Goal: Book appointment/travel/reservation

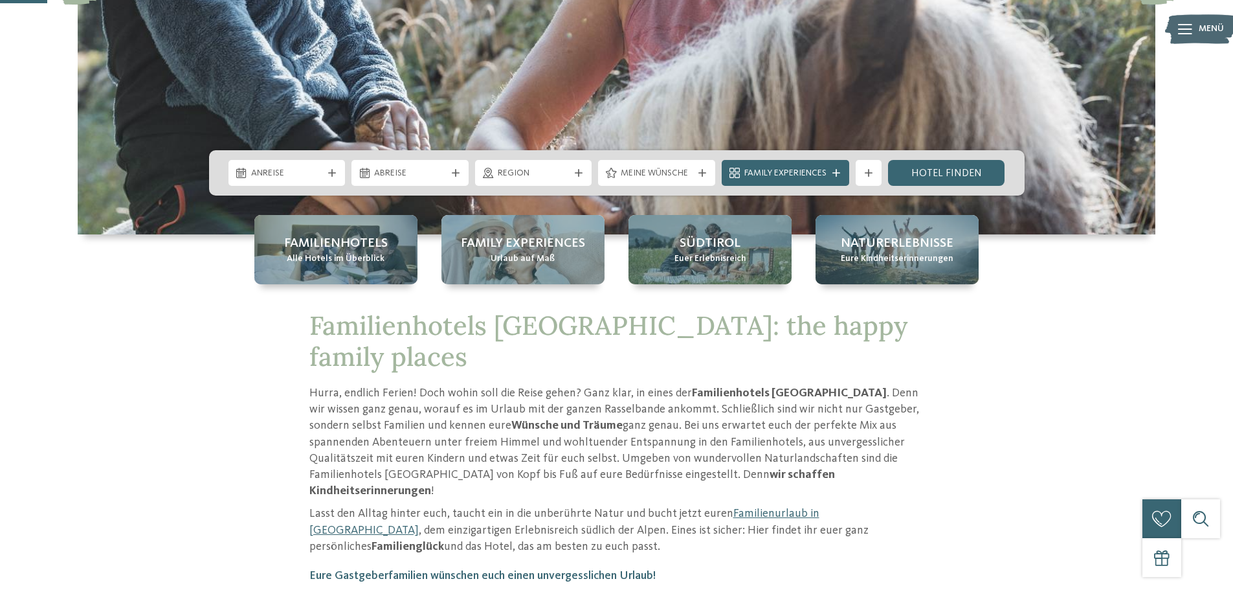
scroll to position [324, 0]
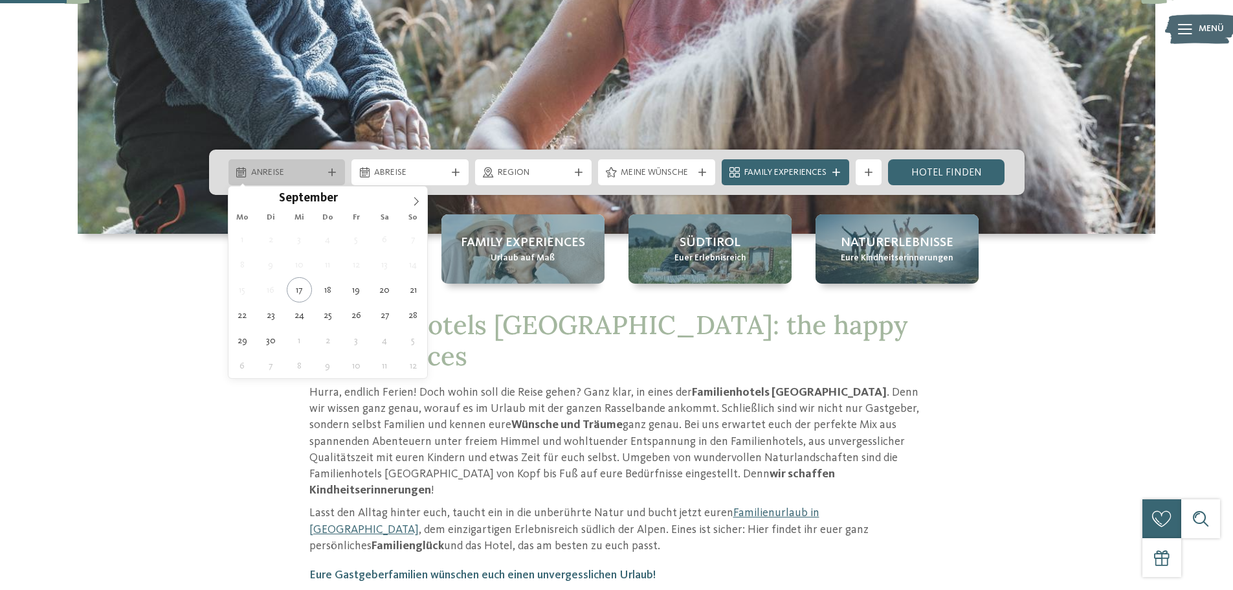
click at [306, 178] on span "Anreise" at bounding box center [287, 172] width 72 height 13
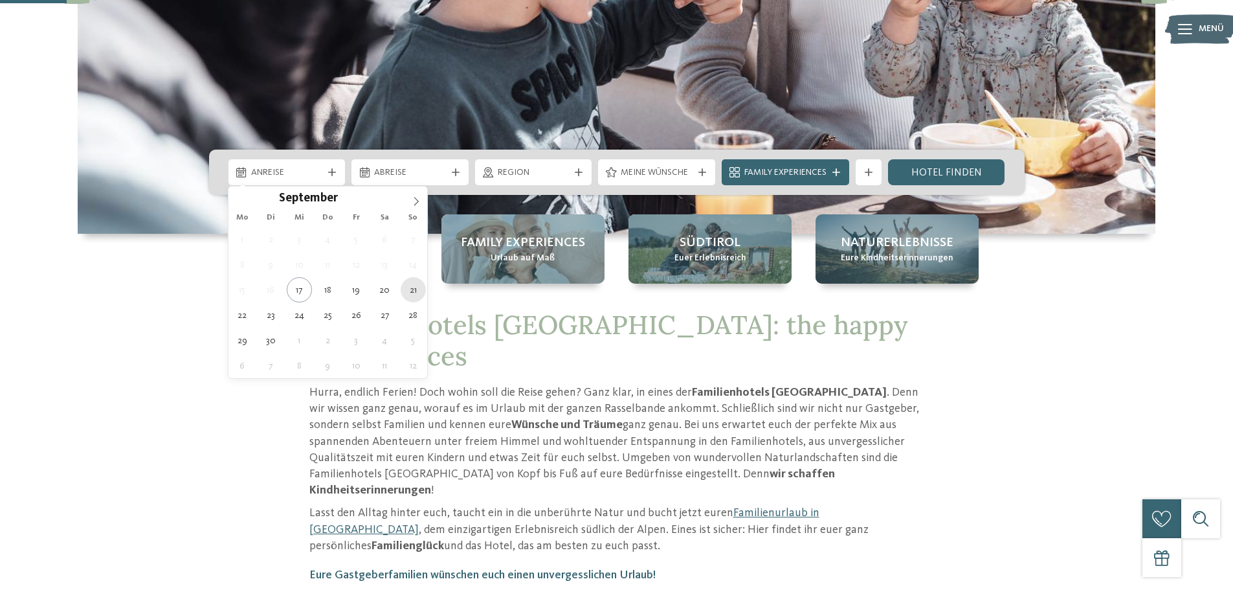
type div "21.09.2025"
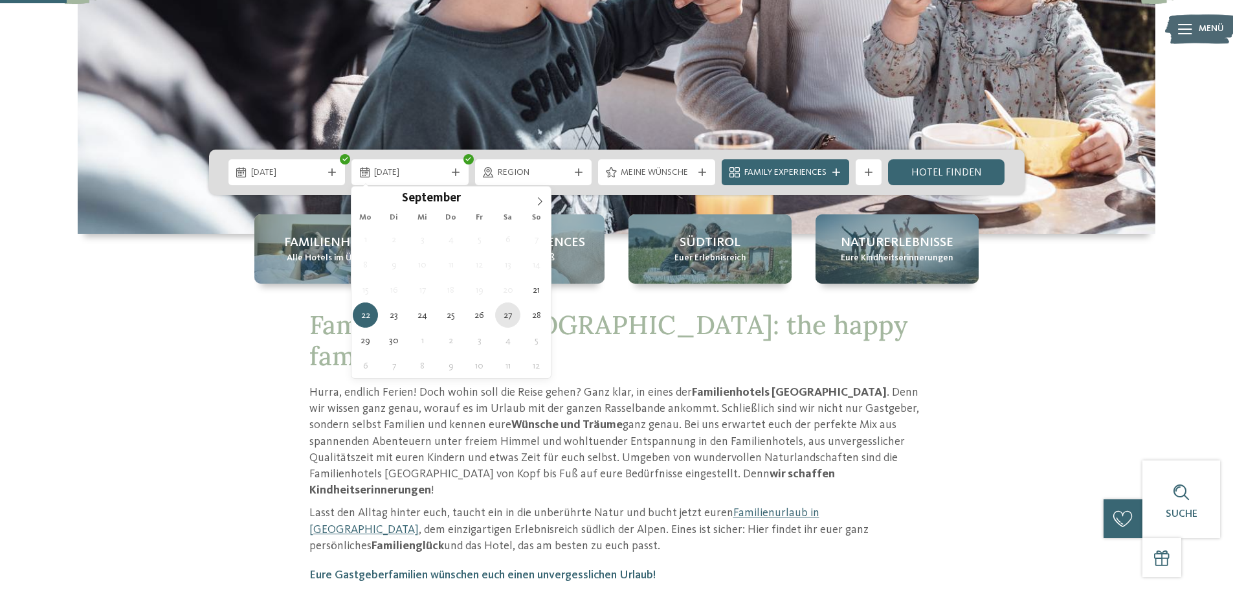
type div "27.09.2025"
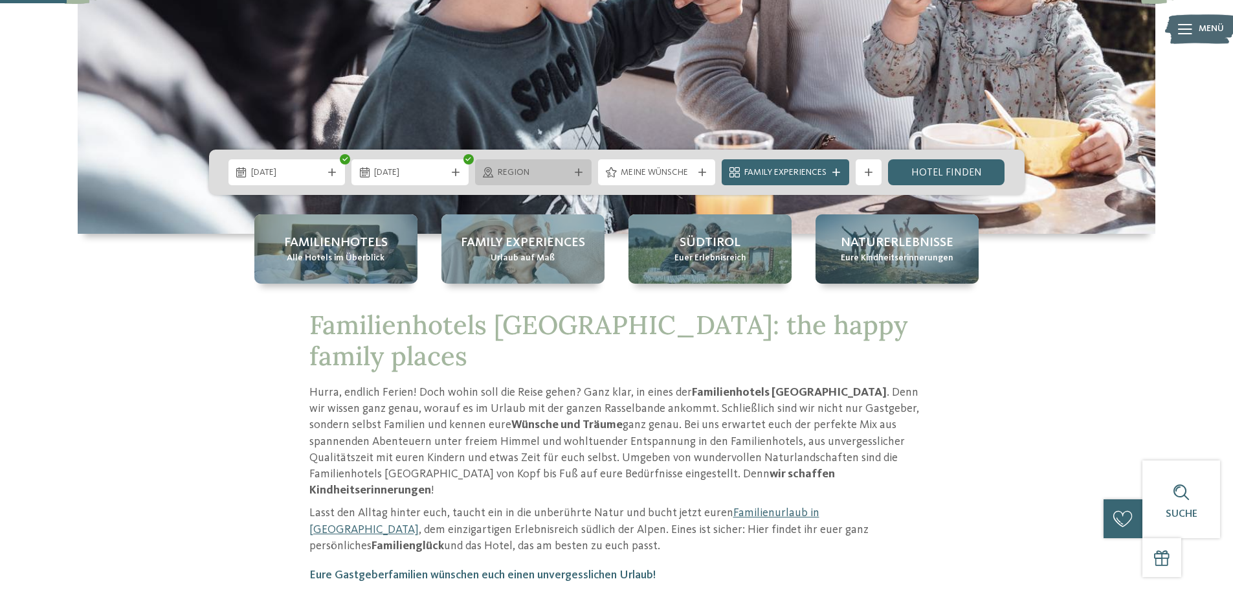
click at [527, 175] on span "Region" at bounding box center [534, 172] width 72 height 13
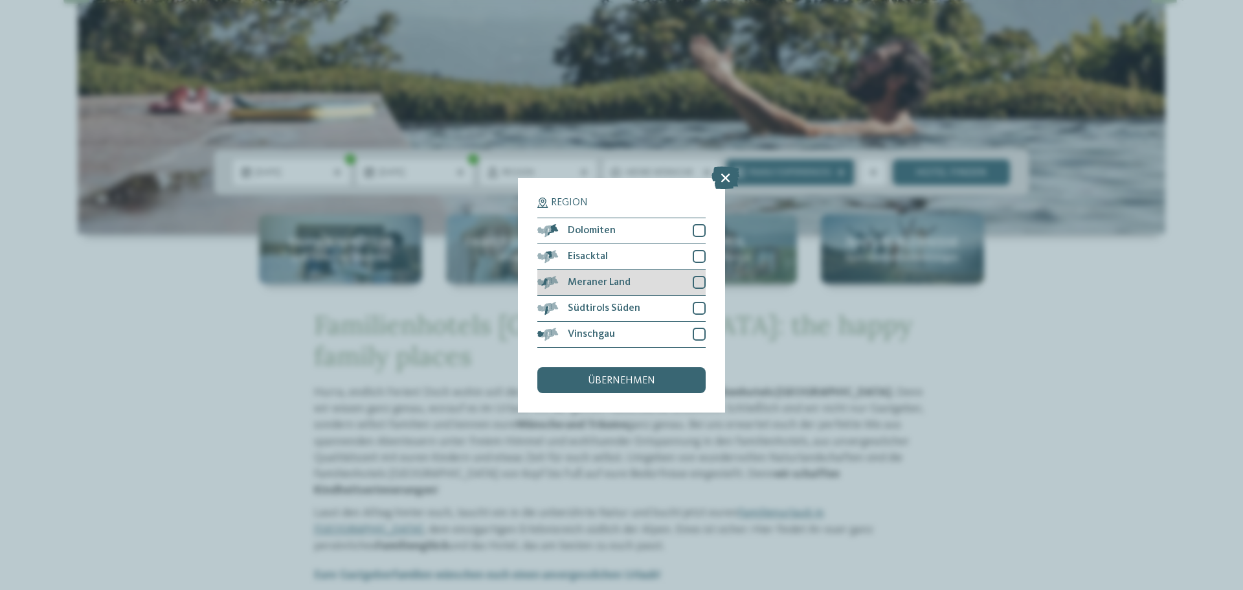
click at [697, 282] on div at bounding box center [699, 282] width 13 height 13
click at [695, 304] on div at bounding box center [699, 308] width 13 height 13
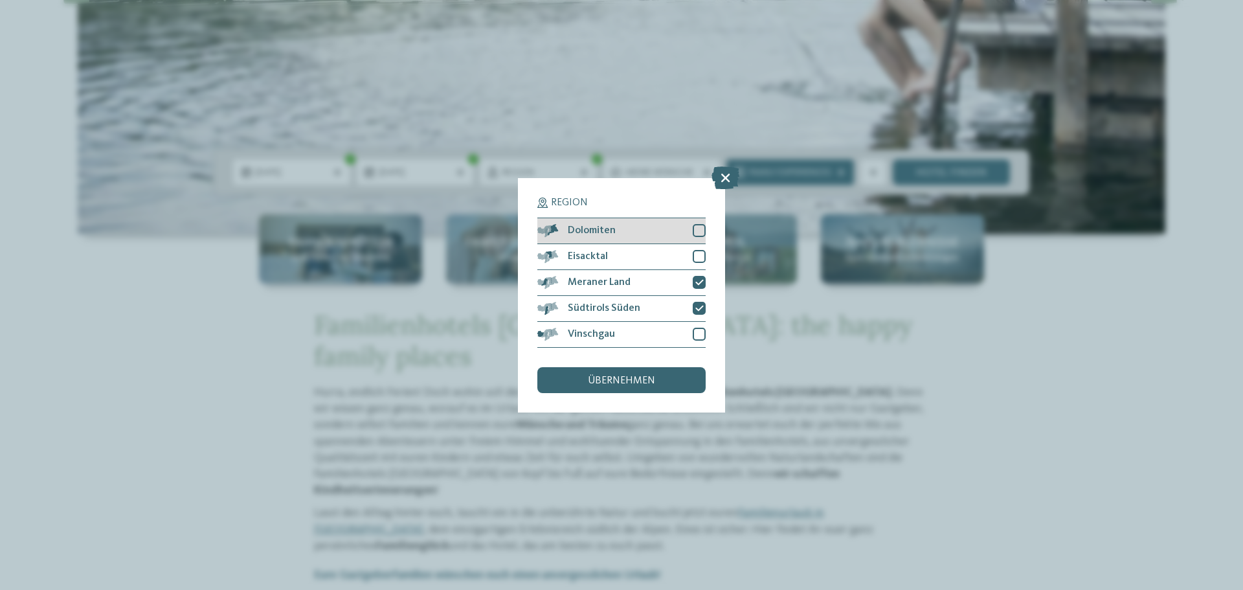
click at [693, 231] on div at bounding box center [699, 230] width 13 height 13
click at [700, 255] on div at bounding box center [699, 256] width 13 height 13
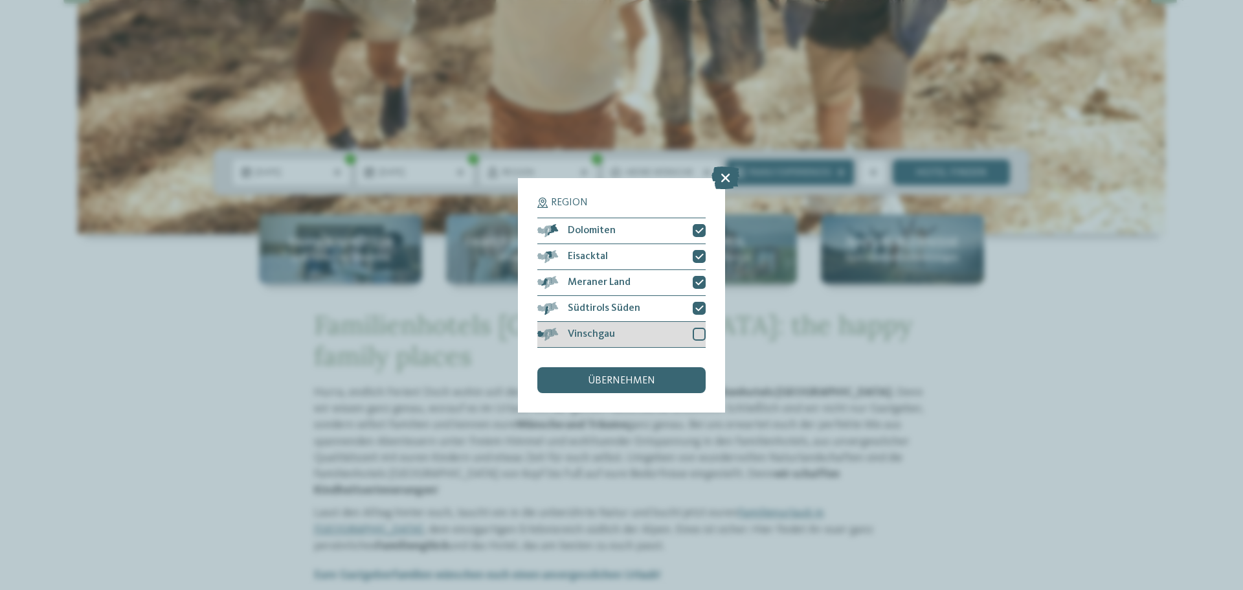
click at [698, 335] on div at bounding box center [699, 334] width 13 height 13
click at [659, 379] on div "übernehmen" at bounding box center [621, 380] width 168 height 26
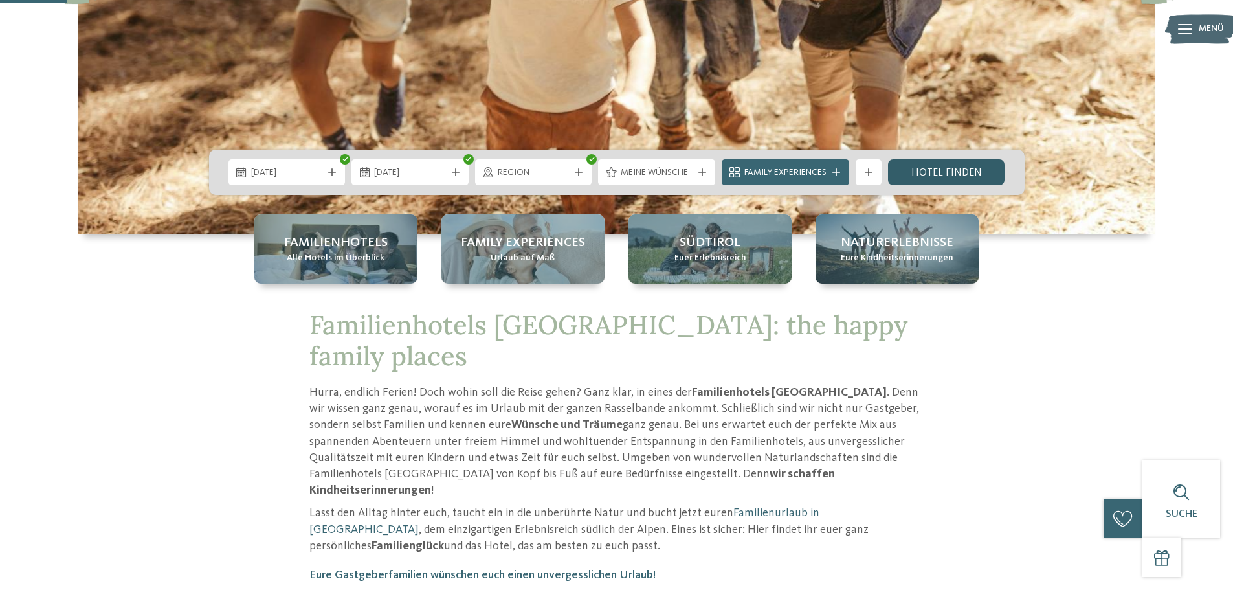
click at [927, 178] on link "Hotel finden" at bounding box center [946, 172] width 117 height 26
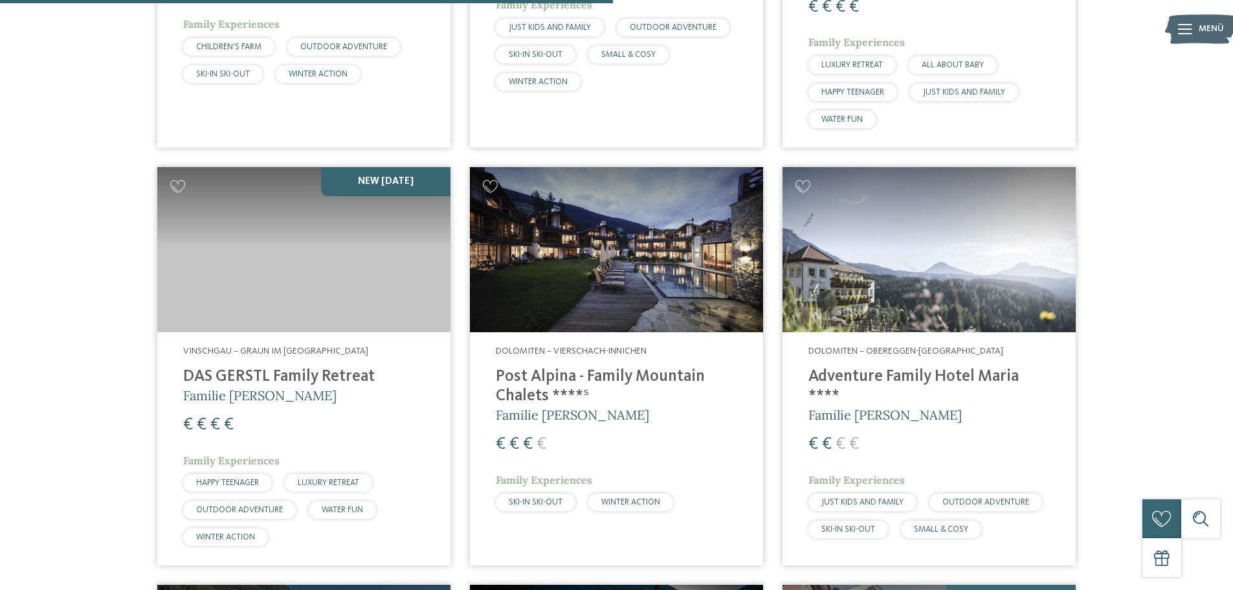
scroll to position [2108, 0]
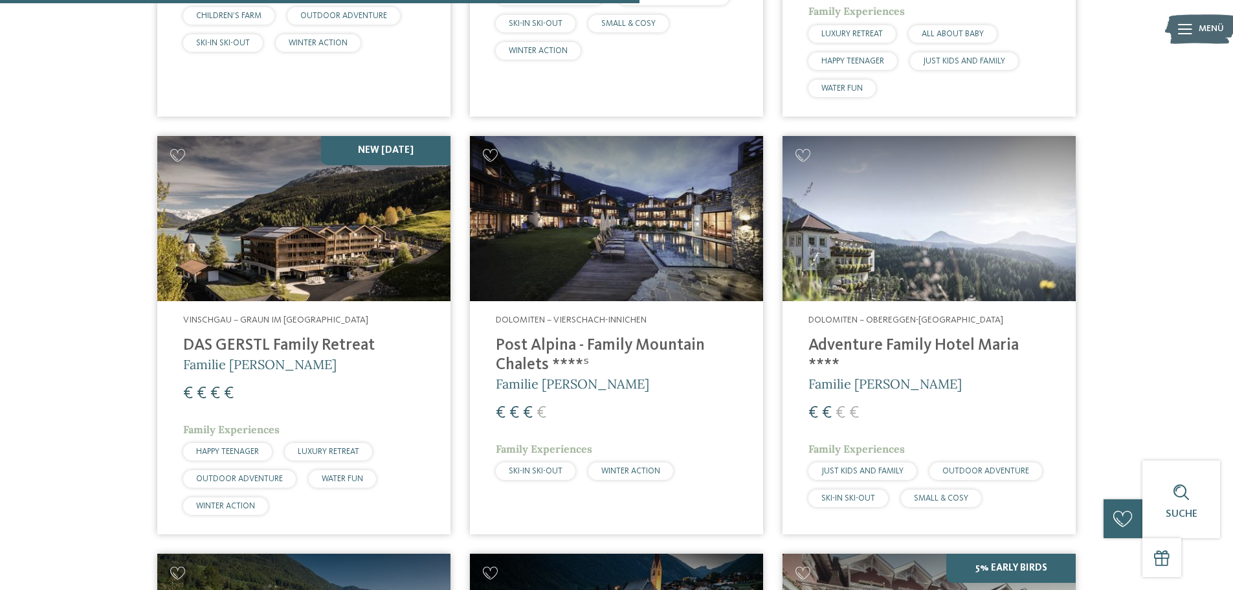
click at [552, 253] on img at bounding box center [616, 218] width 293 height 165
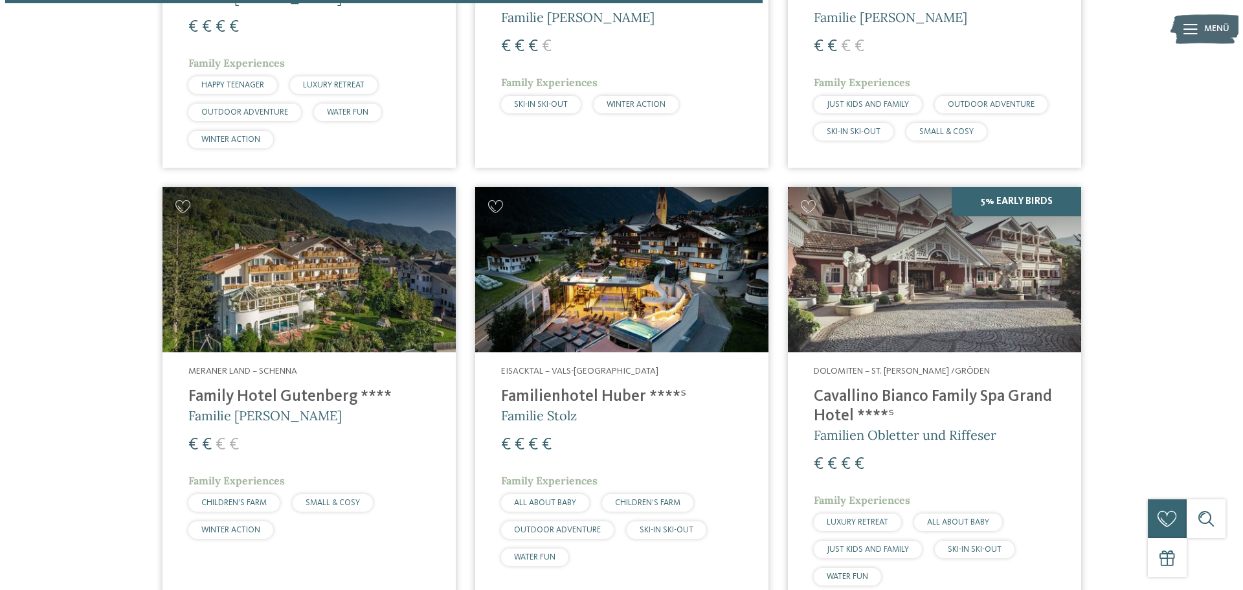
scroll to position [2497, 0]
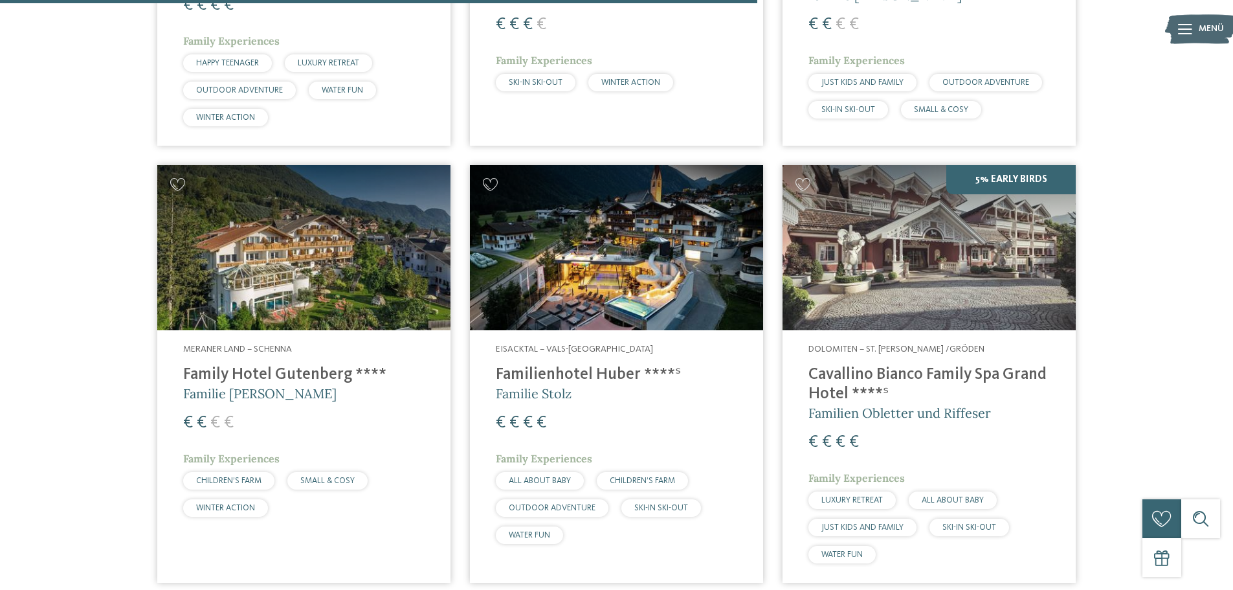
click at [545, 233] on img at bounding box center [616, 247] width 293 height 165
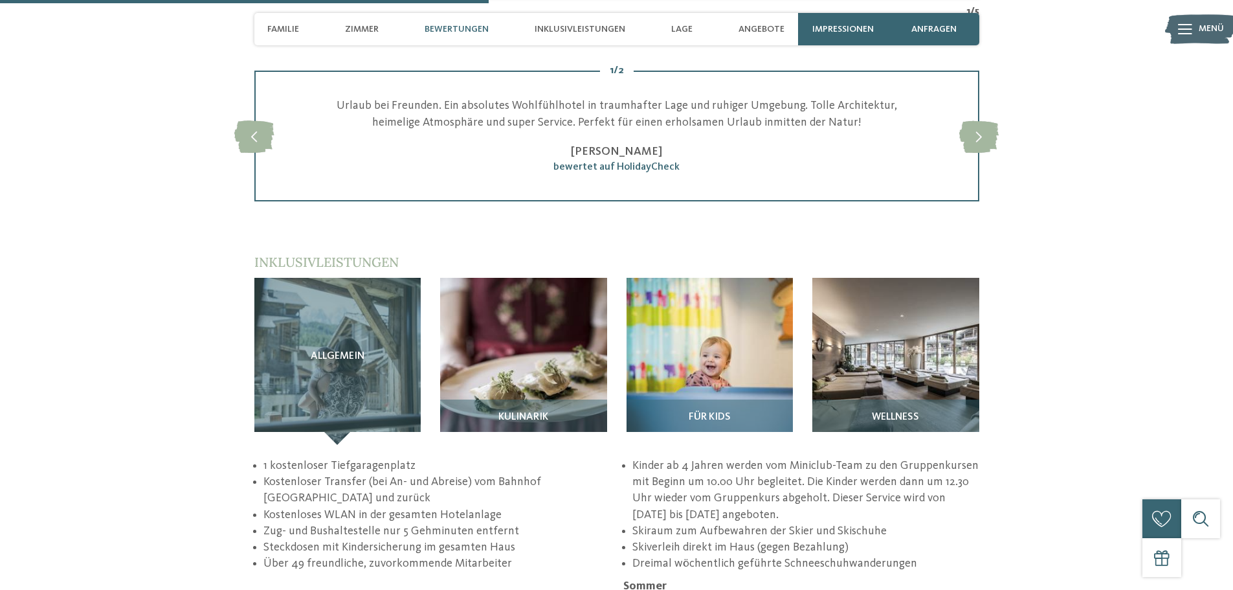
scroll to position [1813, 0]
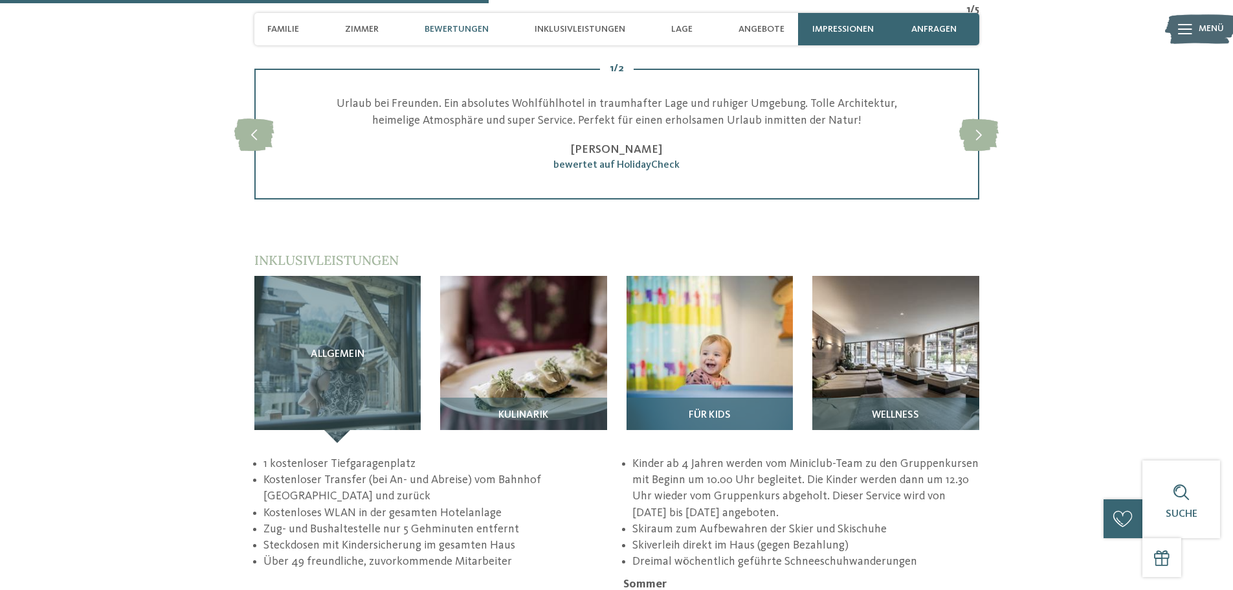
click at [729, 398] on div "Für Kids" at bounding box center [710, 420] width 167 height 45
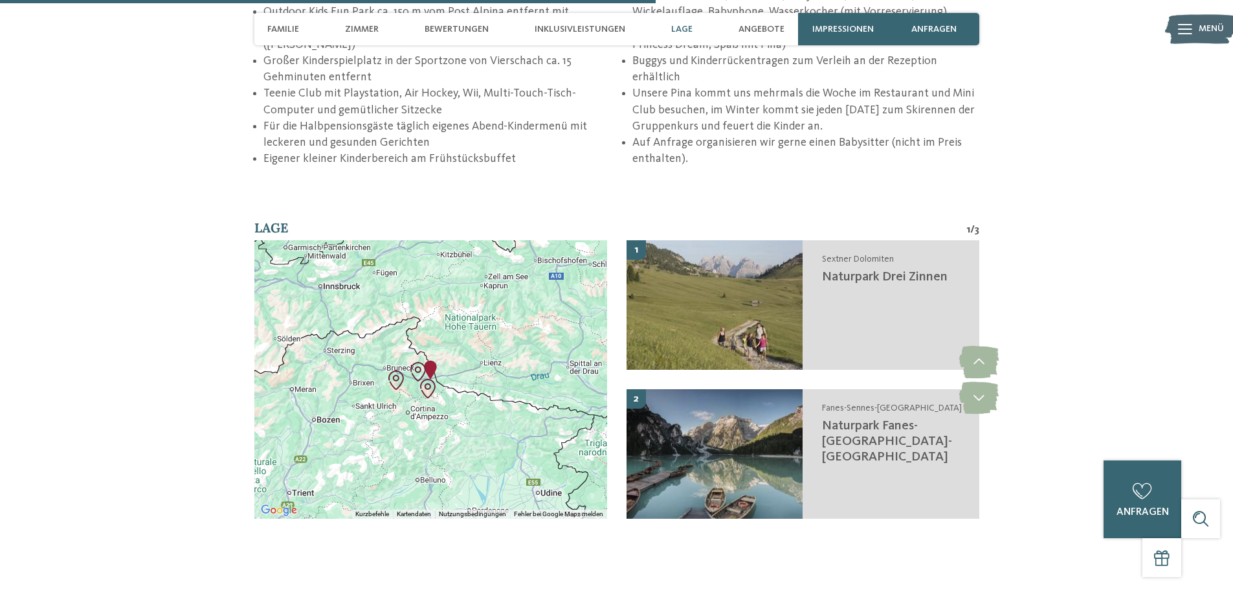
scroll to position [2396, 0]
